Goal: Find specific page/section

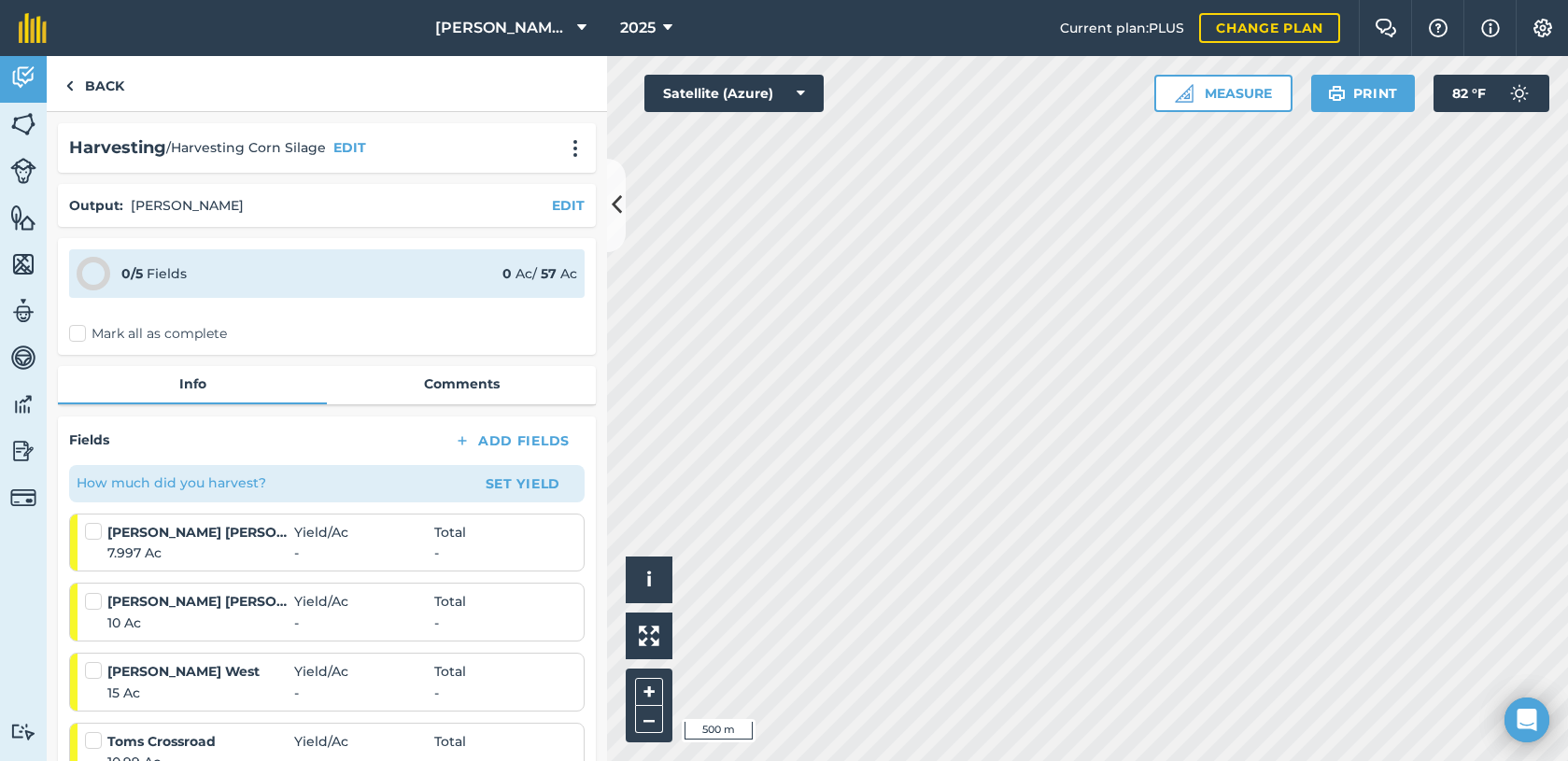
scroll to position [280, 0]
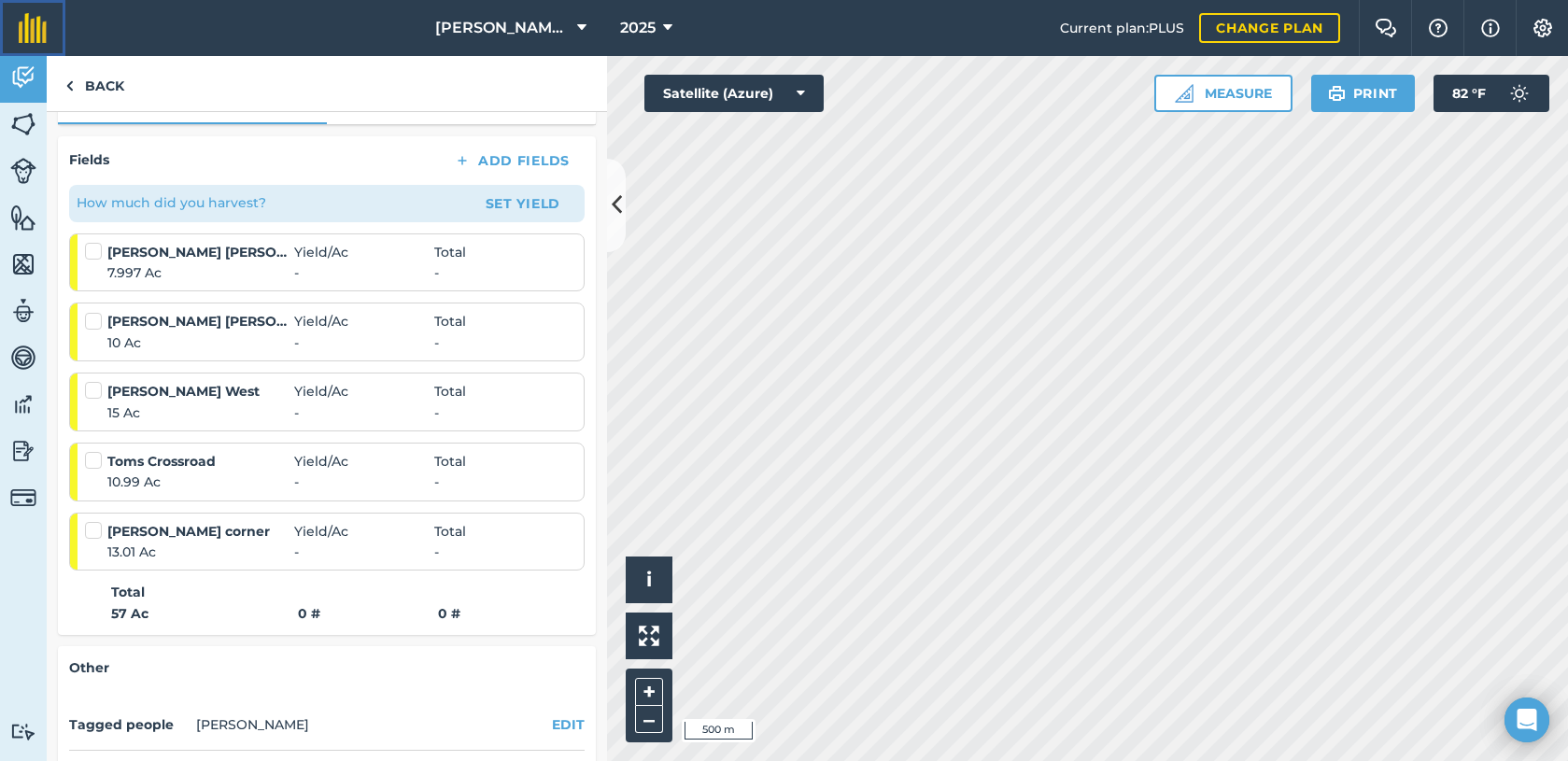
click at [27, 23] on img at bounding box center [33, 28] width 28 height 30
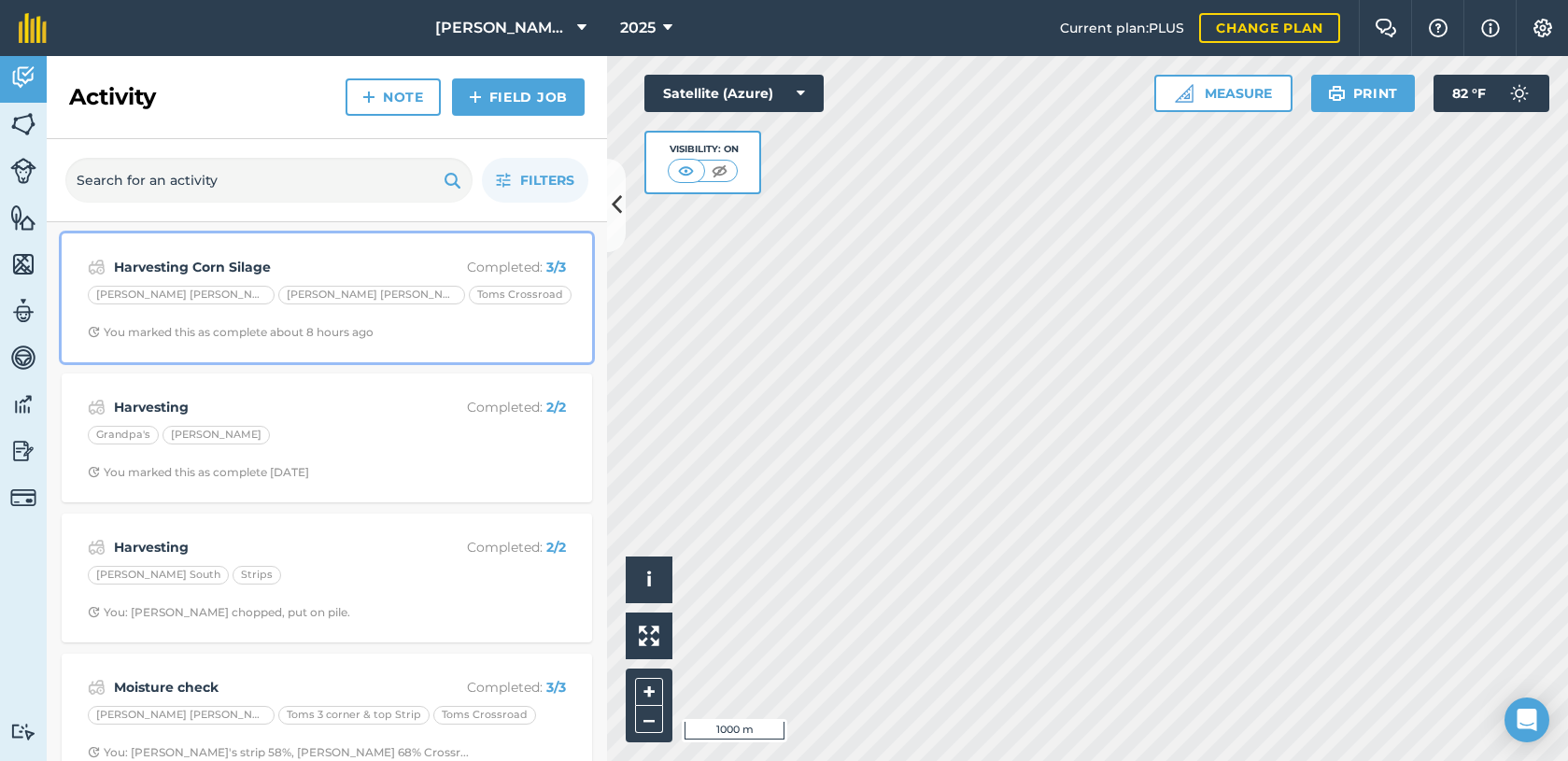
click at [467, 310] on div "Harvesting Corn Silage Completed : 3 / 3 Blosser Glenns Blosser Jr. Keim Toms C…" at bounding box center [327, 298] width 508 height 107
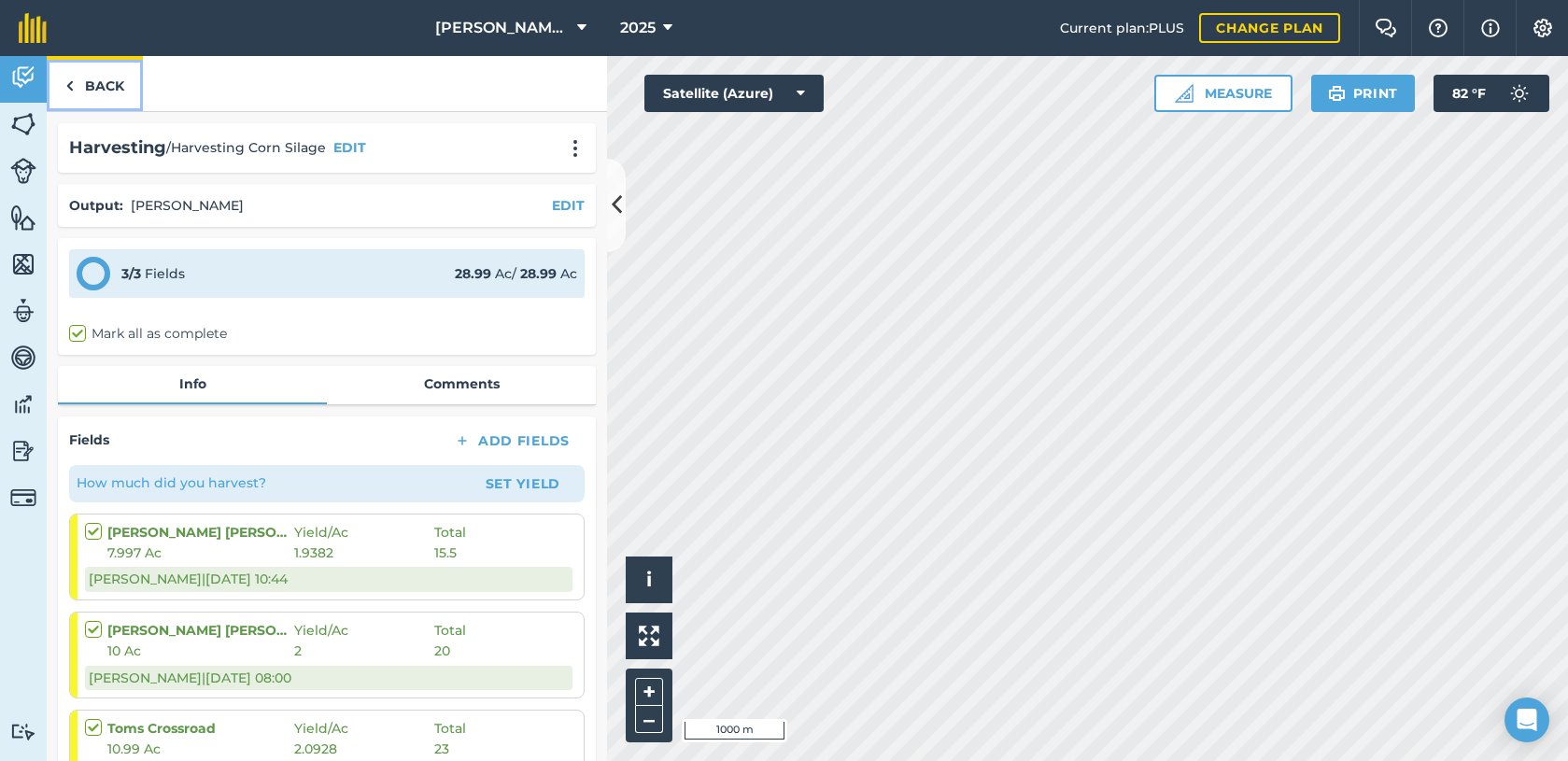
click at [68, 82] on img at bounding box center [69, 86] width 8 height 23
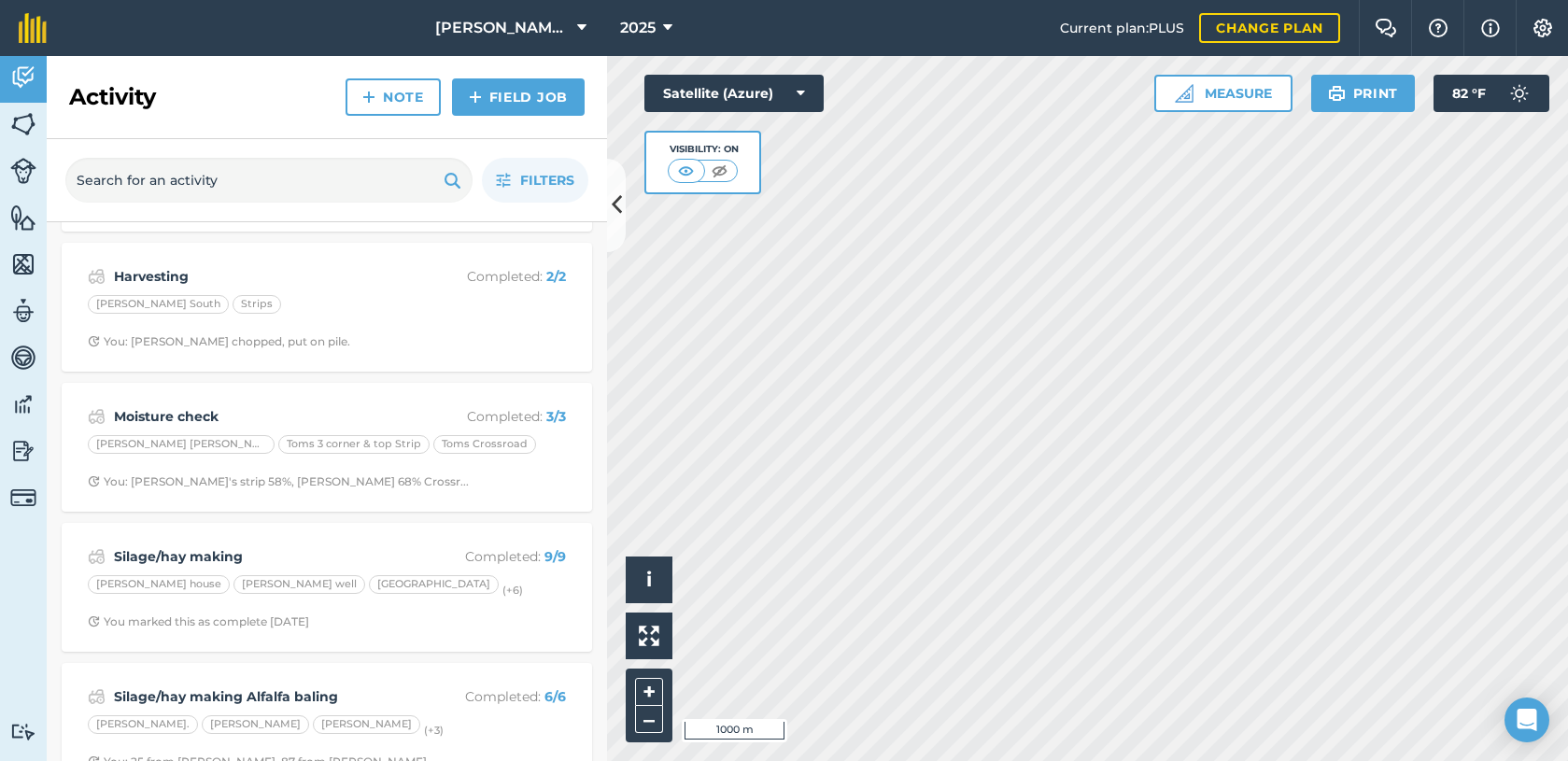
scroll to position [280, 0]
